Goal: Navigation & Orientation: Go to known website

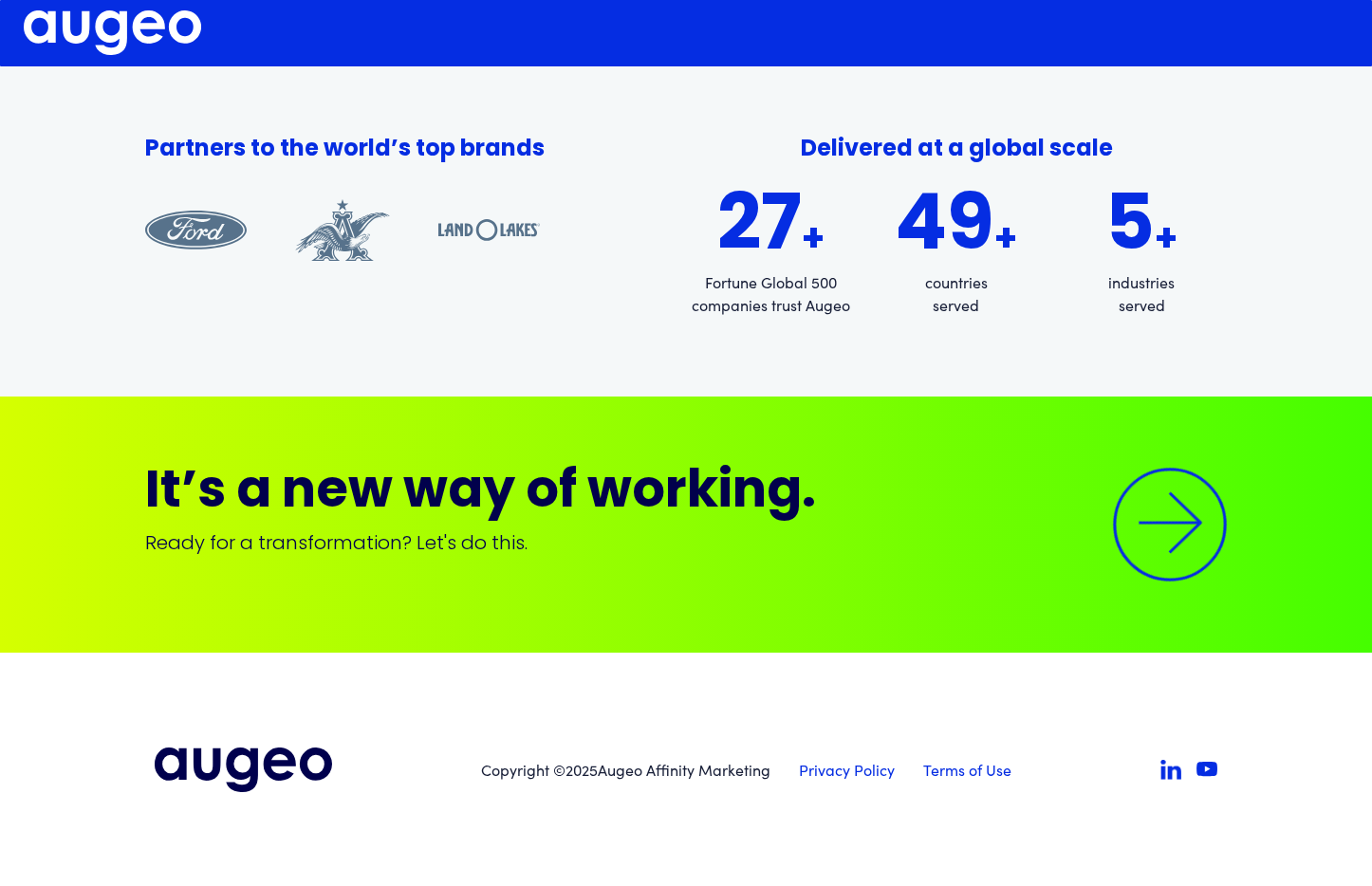
scroll to position [2263, 0]
